Goal: Task Accomplishment & Management: Use online tool/utility

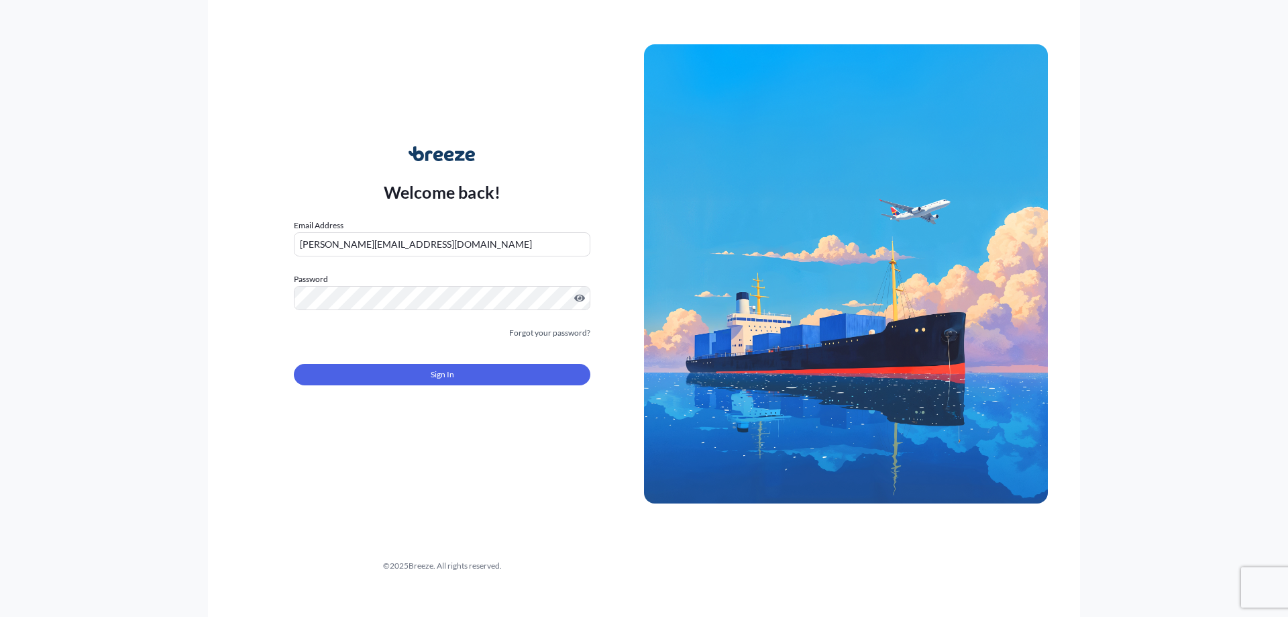
click at [440, 362] on div "Sign In" at bounding box center [442, 371] width 297 height 30
click at [440, 372] on span "Sign In" at bounding box center [442, 374] width 23 height 13
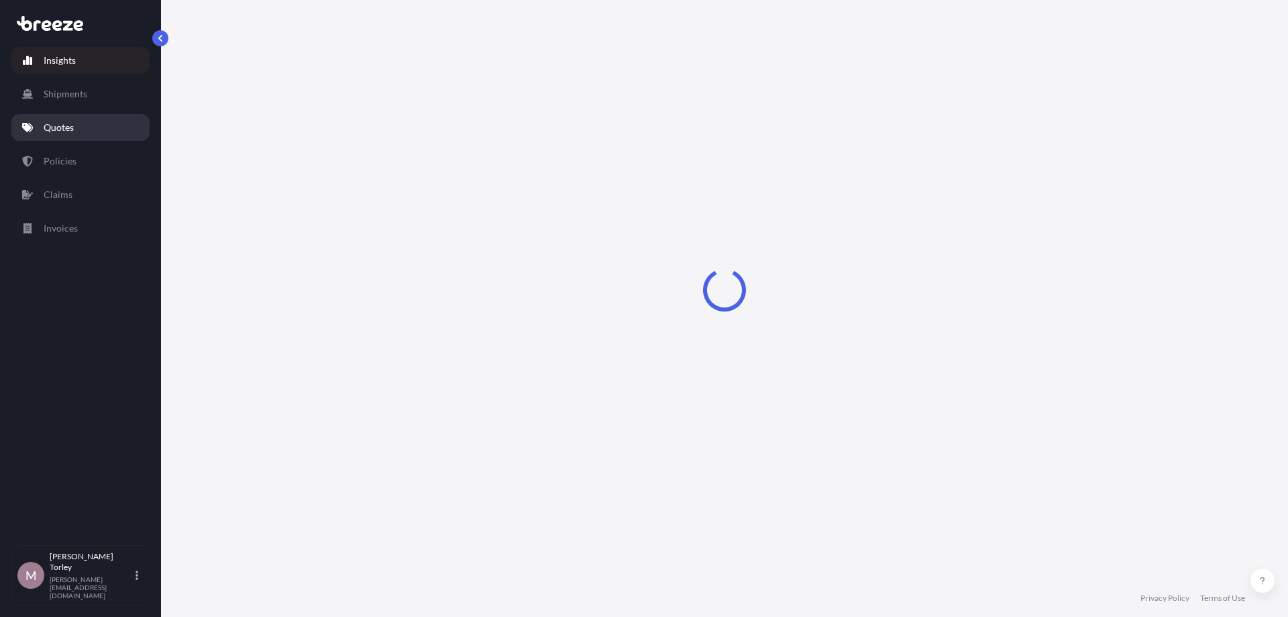
click at [79, 131] on link "Quotes" at bounding box center [80, 127] width 138 height 27
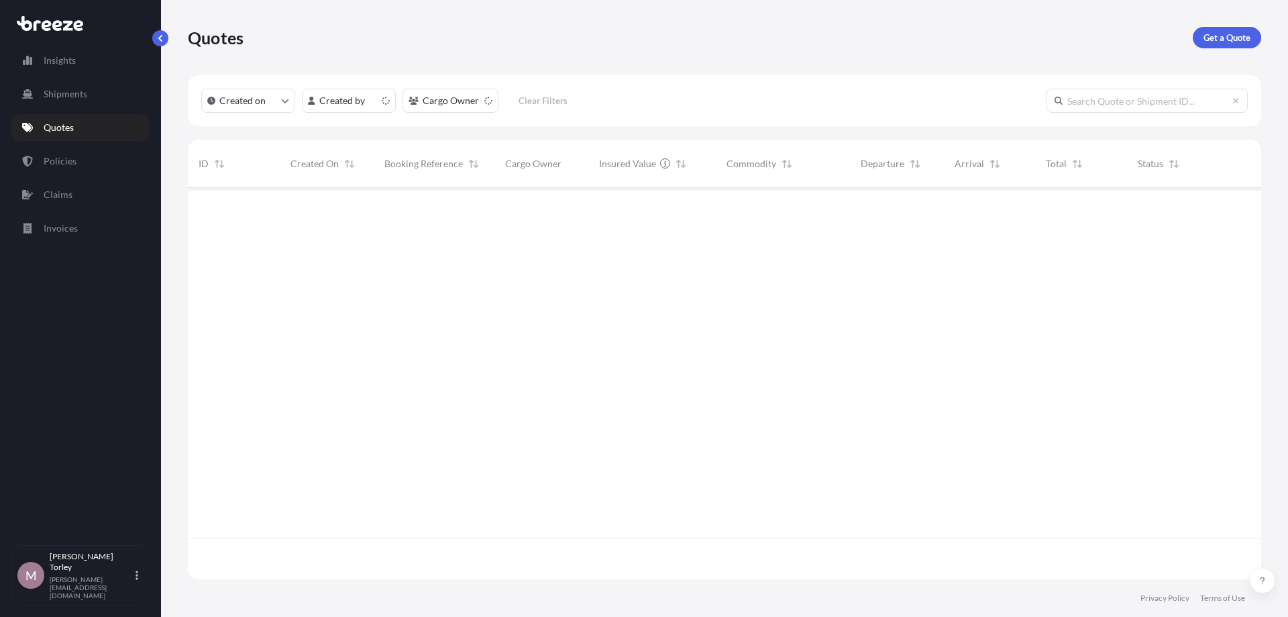
scroll to position [399, 1074]
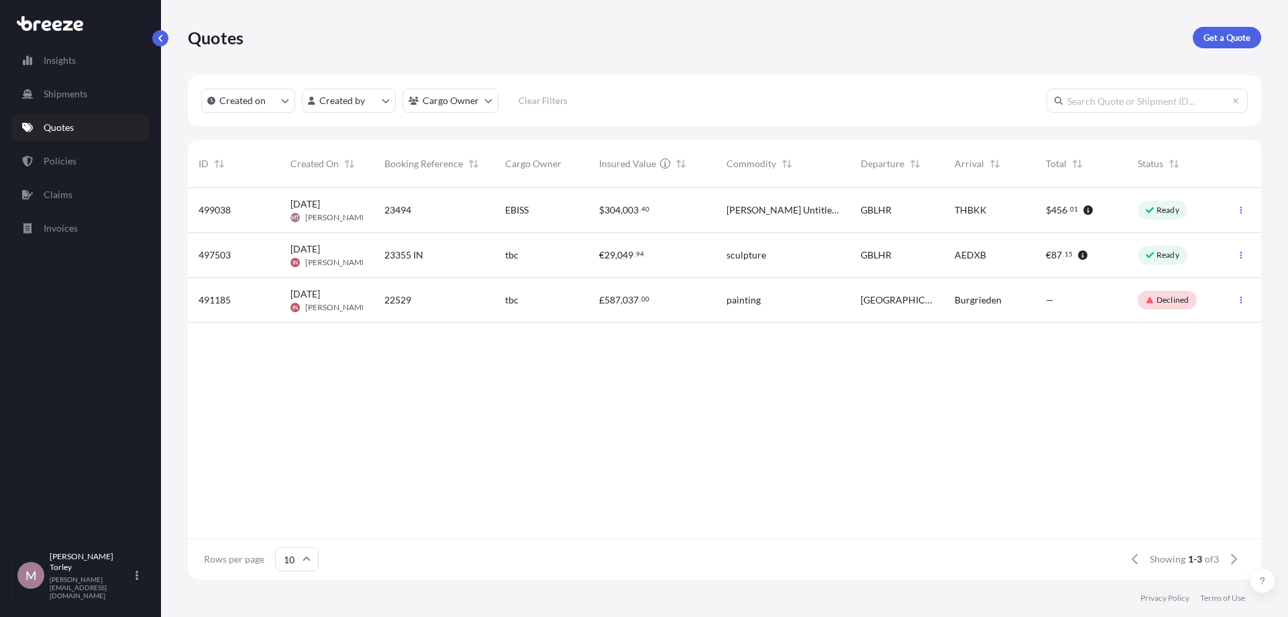
click at [313, 211] on span "[DATE] MT [PERSON_NAME]" at bounding box center [327, 209] width 72 height 25
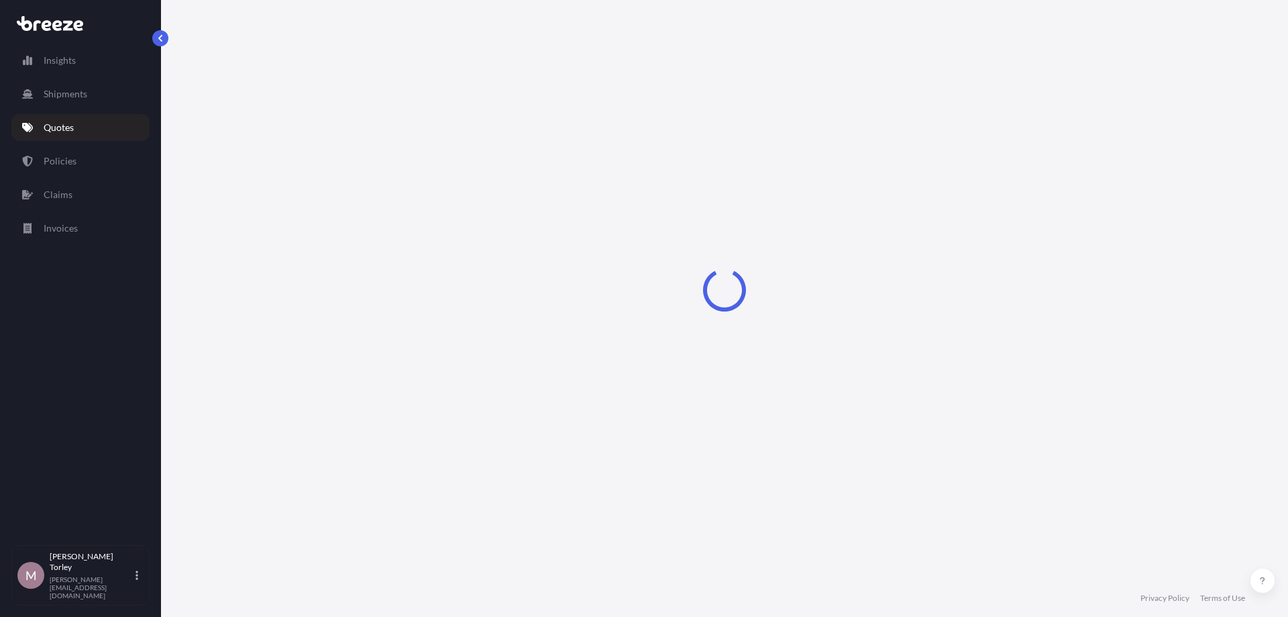
select select "Road"
select select "Air"
select select "1"
